Goal: Task Accomplishment & Management: Manage account settings

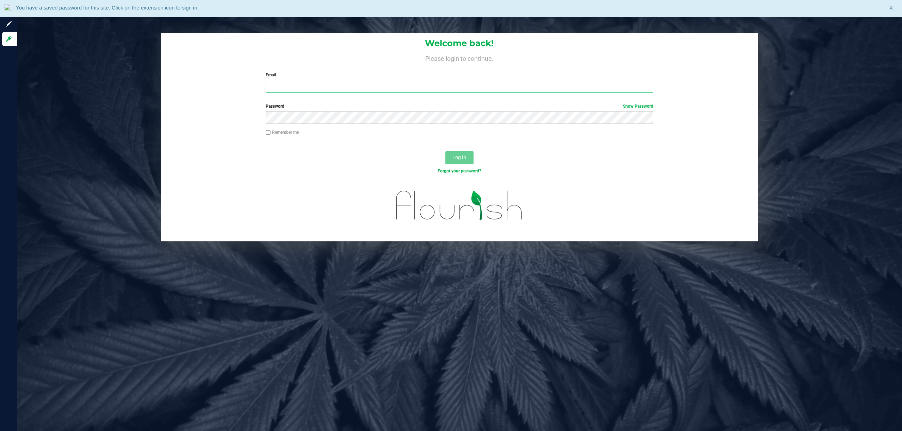
click at [323, 85] on input "Email" at bounding box center [459, 86] width 387 height 13
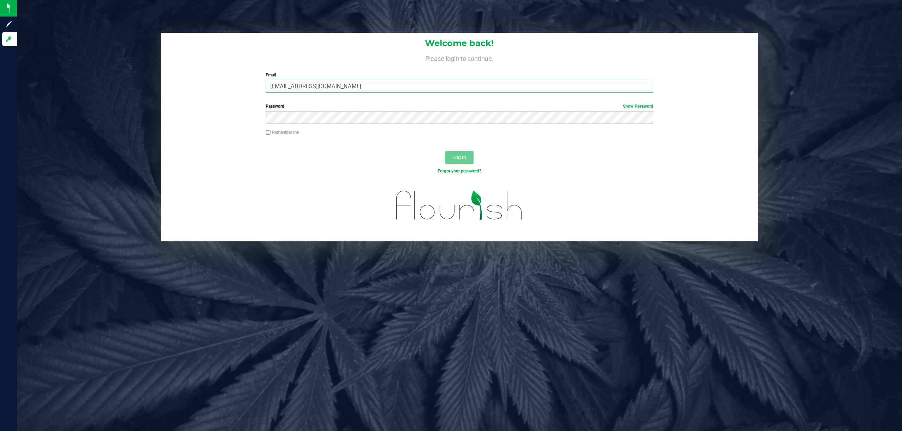
type input "[EMAIL_ADDRESS][DOMAIN_NAME]"
click at [445, 151] on button "Log In" at bounding box center [459, 157] width 28 height 13
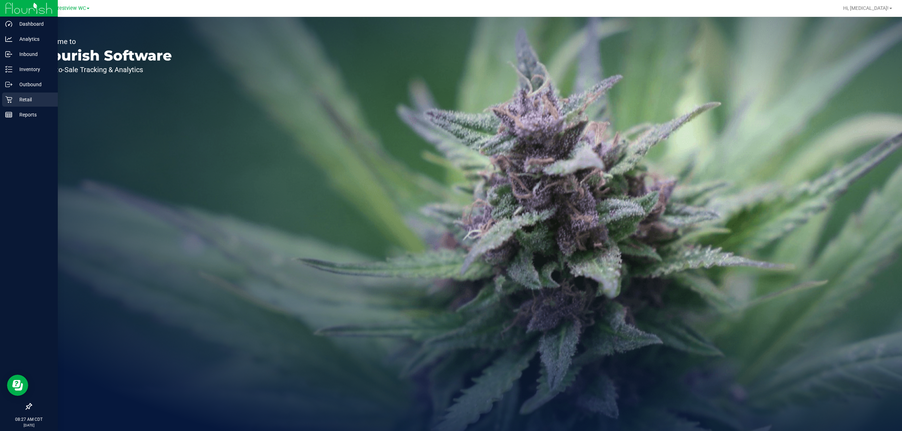
click at [21, 98] on p "Retail" at bounding box center [33, 99] width 42 height 8
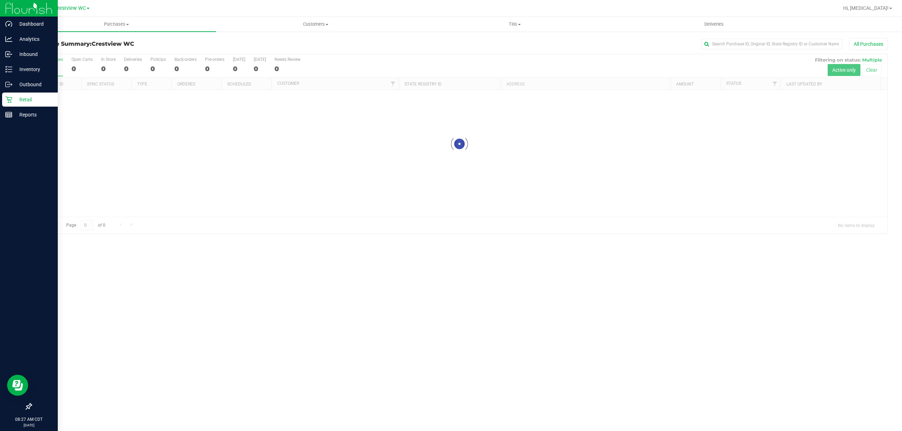
click at [30, 406] on icon at bounding box center [29, 407] width 6 height 6
click at [25, 408] on input "checkbox" at bounding box center [25, 408] width 0 height 0
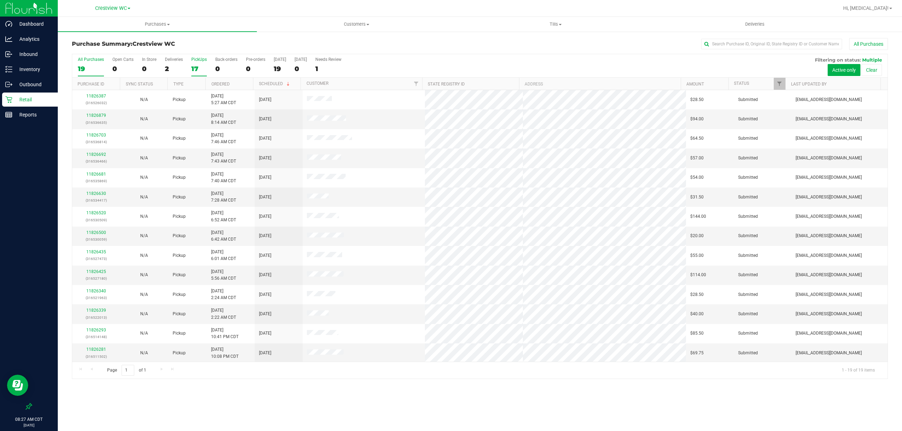
click at [192, 67] on div "17" at bounding box center [198, 69] width 15 height 8
click at [0, 0] on input "PickUps 17" at bounding box center [0, 0] width 0 height 0
click at [552, 24] on span "Tills" at bounding box center [555, 24] width 198 height 6
click at [526, 41] on li "Manage tills" at bounding box center [555, 42] width 199 height 8
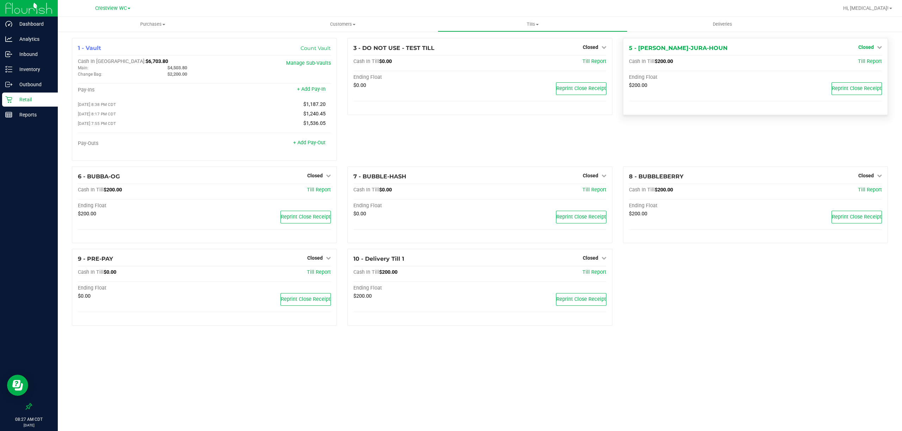
click at [866, 47] on span "Closed" at bounding box center [865, 47] width 15 height 6
click at [864, 61] on link "Open Till" at bounding box center [865, 62] width 19 height 6
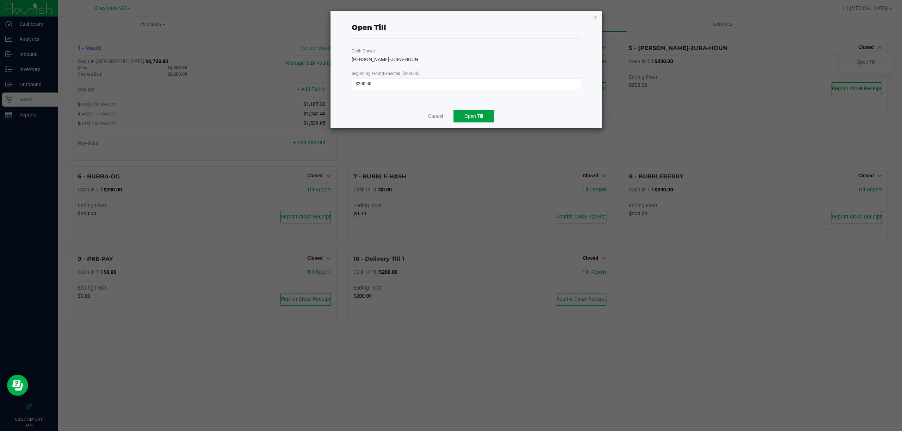
click at [469, 117] on span "Open Till" at bounding box center [473, 116] width 19 height 6
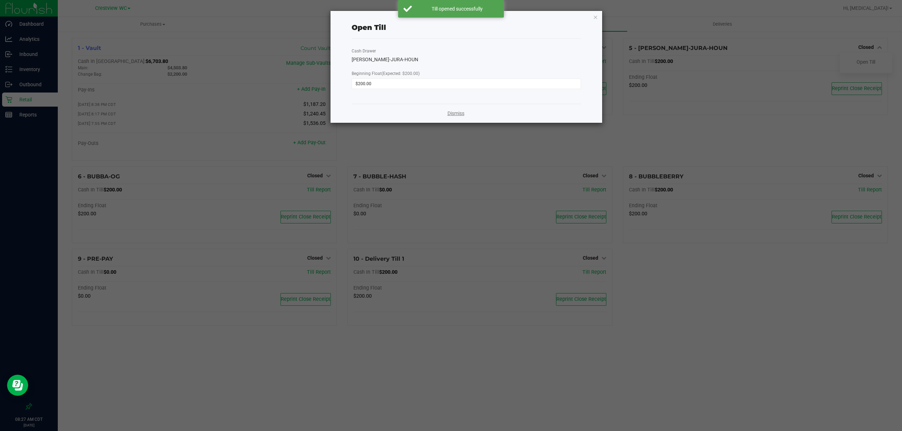
click at [459, 111] on link "Dismiss" at bounding box center [455, 113] width 17 height 7
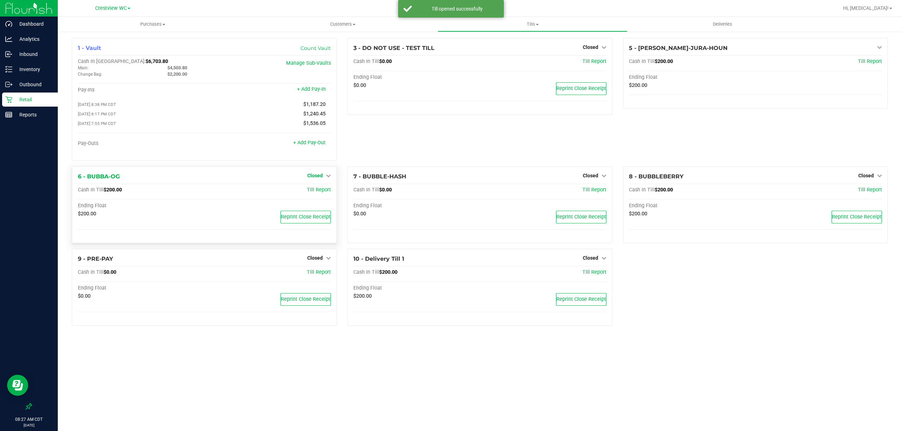
click at [319, 179] on span "Closed" at bounding box center [314, 176] width 15 height 6
click at [315, 191] on link "Open Till" at bounding box center [314, 190] width 19 height 6
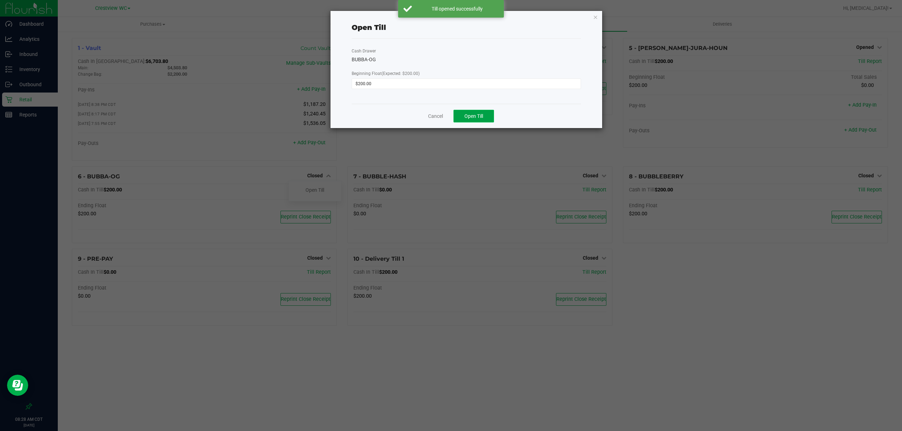
click at [474, 118] on span "Open Till" at bounding box center [473, 116] width 19 height 6
click at [454, 113] on link "Dismiss" at bounding box center [455, 113] width 17 height 7
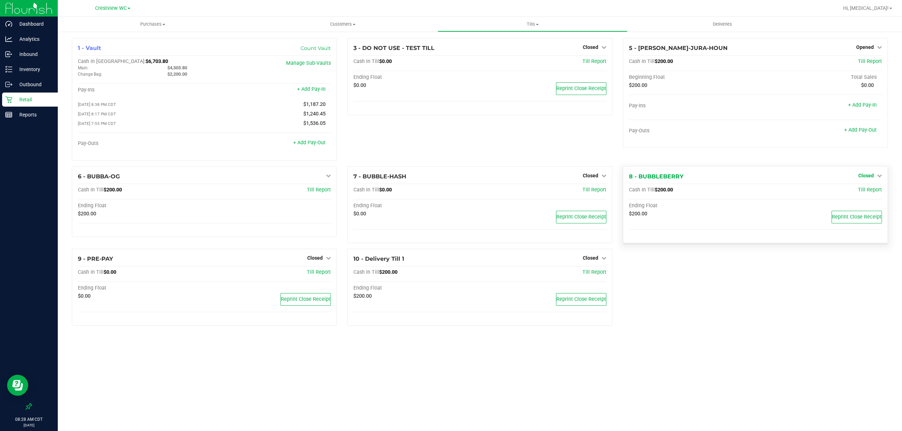
click at [871, 178] on span "Closed" at bounding box center [865, 176] width 15 height 6
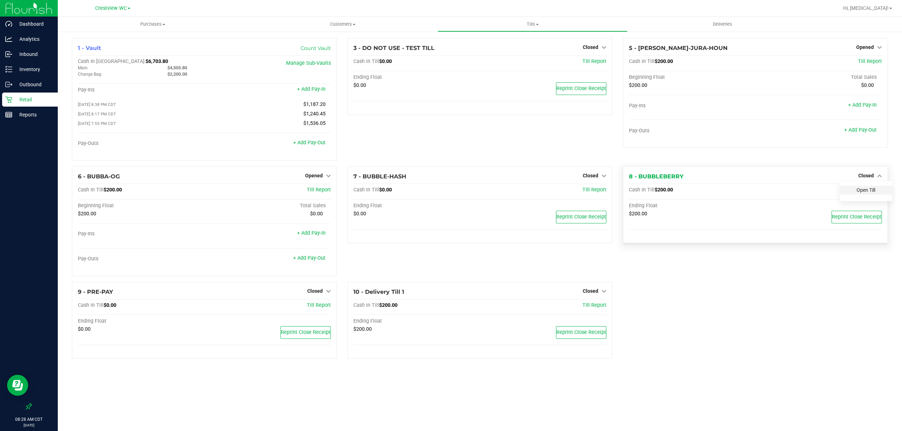
click at [864, 193] on link "Open Till" at bounding box center [865, 190] width 19 height 6
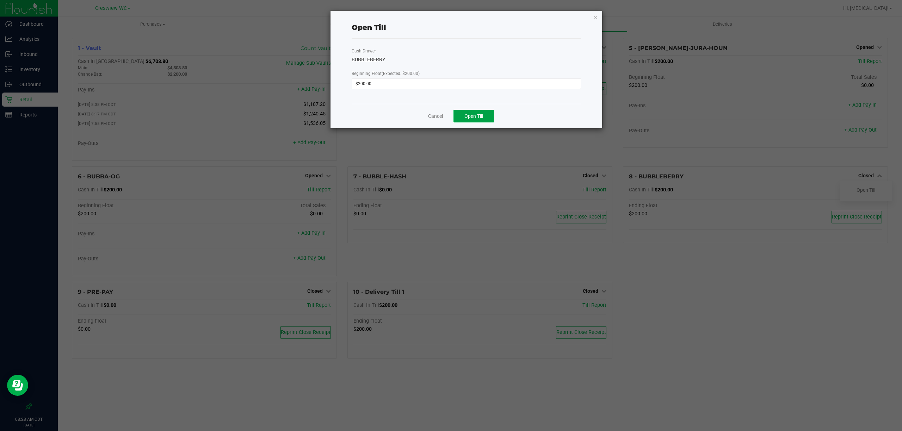
click at [480, 117] on span "Open Till" at bounding box center [473, 116] width 19 height 6
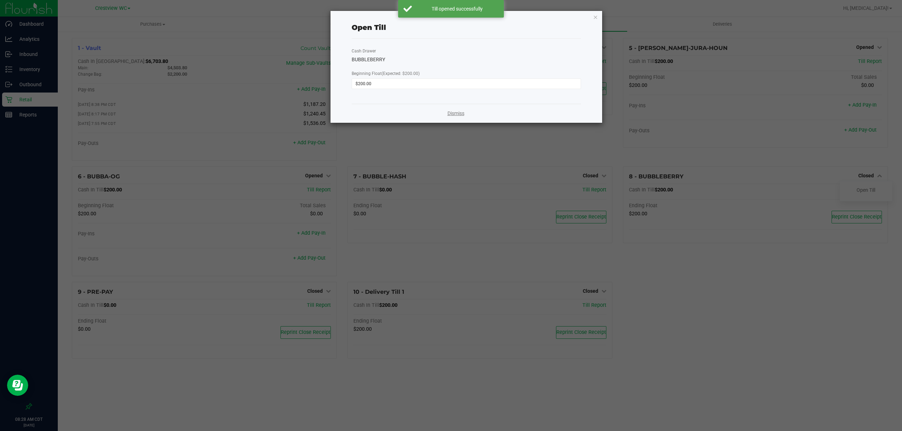
click at [457, 113] on link "Dismiss" at bounding box center [455, 113] width 17 height 7
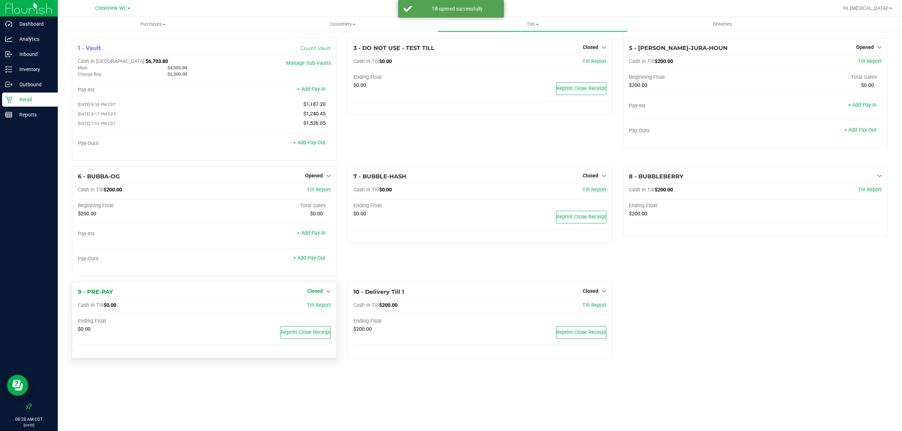
click at [317, 291] on span "Closed" at bounding box center [314, 291] width 15 height 6
click at [315, 309] on link "Open Till" at bounding box center [314, 306] width 19 height 6
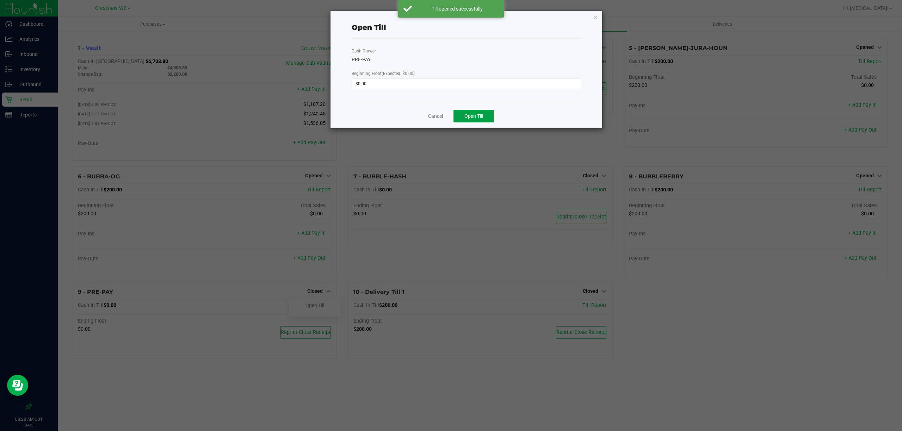
click at [478, 118] on span "Open Till" at bounding box center [473, 116] width 19 height 6
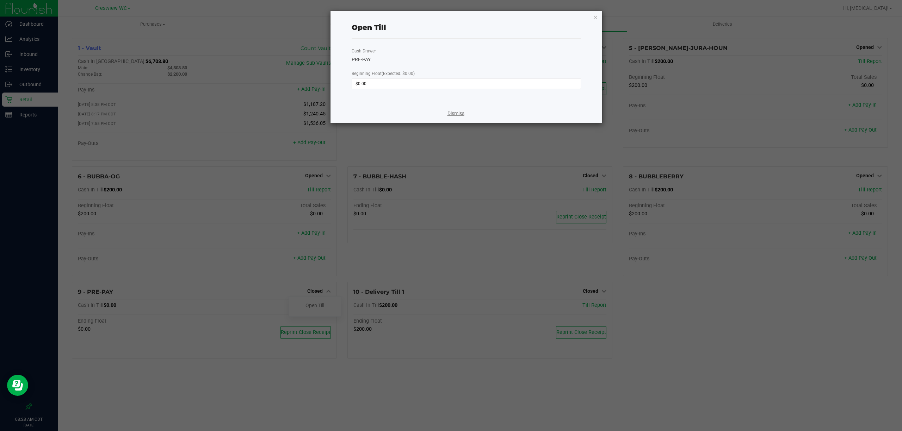
click at [454, 113] on link "Dismiss" at bounding box center [455, 113] width 17 height 7
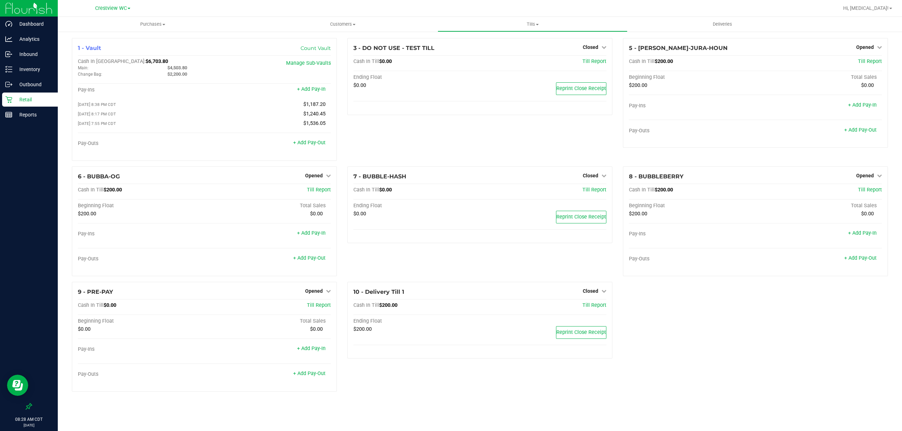
click at [751, 352] on div "1 - Vault Count Vault Cash In Vault: $6,703.80 Main: $4,503.80 Change Bag: $2,2…" at bounding box center [480, 218] width 826 height 360
click at [32, 113] on p "Reports" at bounding box center [33, 115] width 42 height 8
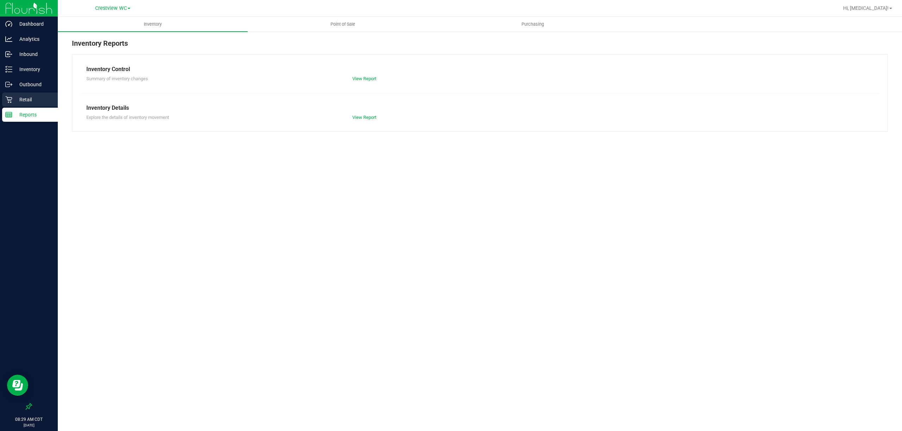
click at [27, 102] on p "Retail" at bounding box center [33, 99] width 42 height 8
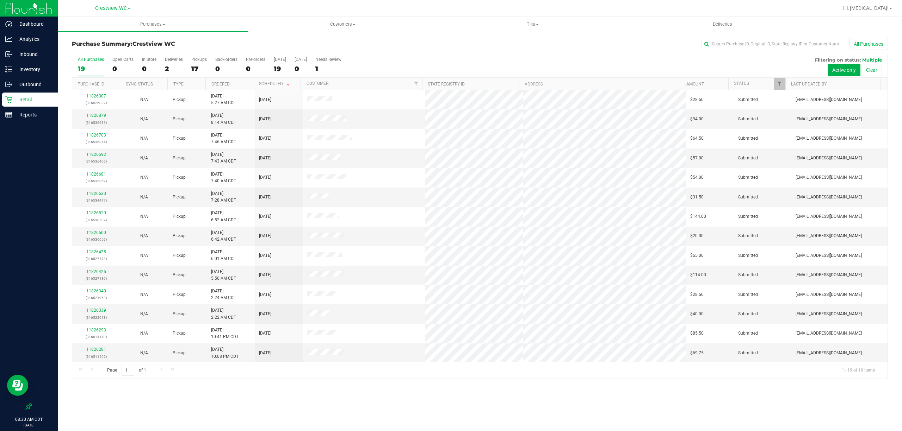
click at [437, 399] on div "Purchases Summary of purchases Fulfillment All purchases Customers All customer…" at bounding box center [480, 224] width 844 height 415
click at [420, 402] on div "Purchases Summary of purchases Fulfillment All purchases Customers All customer…" at bounding box center [480, 224] width 844 height 415
click at [395, 402] on div "Purchases Summary of purchases Fulfillment All purchases Customers All customer…" at bounding box center [480, 224] width 844 height 415
click at [194, 60] on div "PickUps" at bounding box center [198, 59] width 15 height 5
click at [0, 0] on input "PickUps 17" at bounding box center [0, 0] width 0 height 0
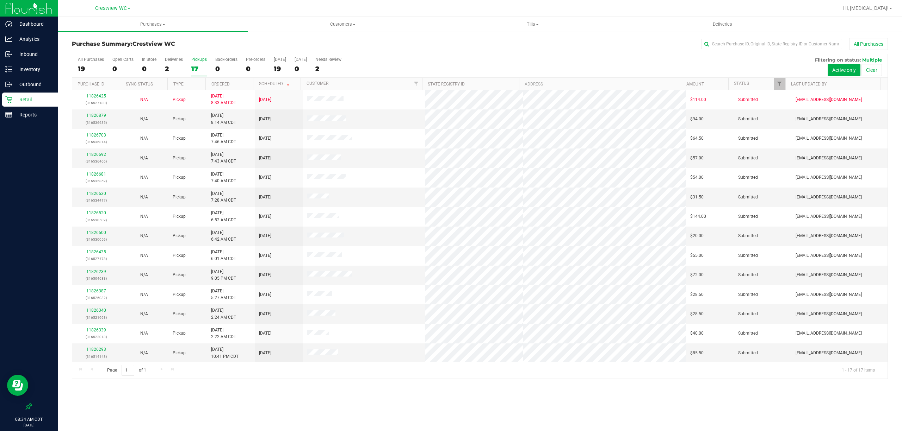
click at [430, 63] on div "All Purchases 19 Open Carts 0 In Store 0 Deliveries 2 PickUps 17 Back-orders 0 …" at bounding box center [479, 66] width 815 height 24
